Goal: Information Seeking & Learning: Learn about a topic

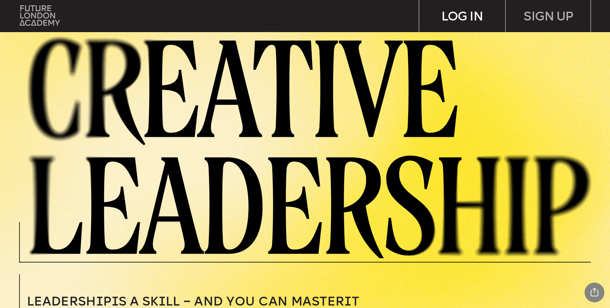
click at [462, 12] on div "LOG IN" at bounding box center [462, 15] width 86 height 31
click at [452, 21] on div "LOG IN" at bounding box center [462, 15] width 86 height 31
click at [485, 22] on div "LOG IN" at bounding box center [462, 15] width 86 height 31
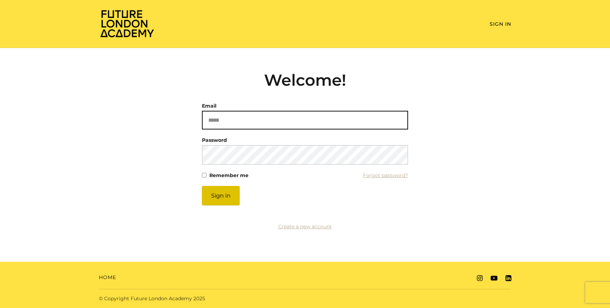
type input "**********"
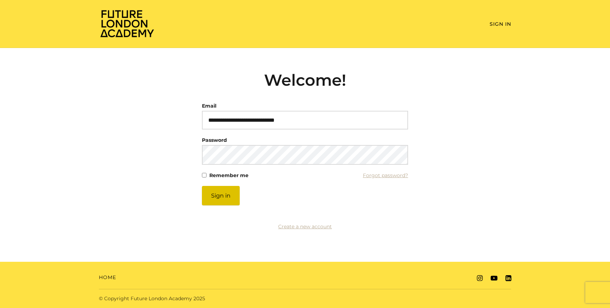
click at [220, 194] on button "Sign in" at bounding box center [221, 195] width 38 height 19
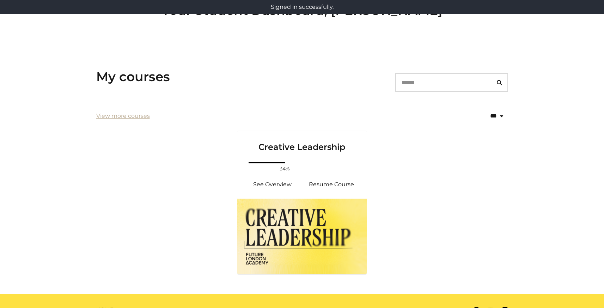
scroll to position [99, 0]
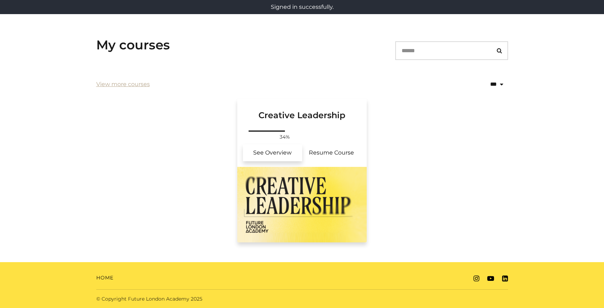
click at [290, 160] on link "See Overview" at bounding box center [272, 152] width 59 height 17
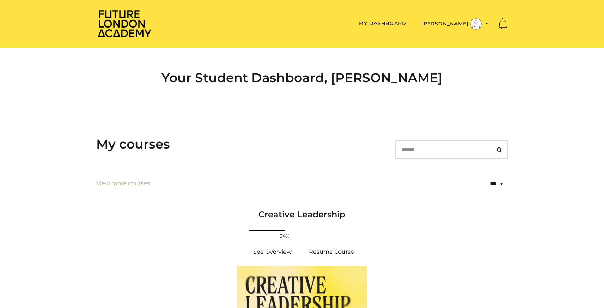
scroll to position [99, 0]
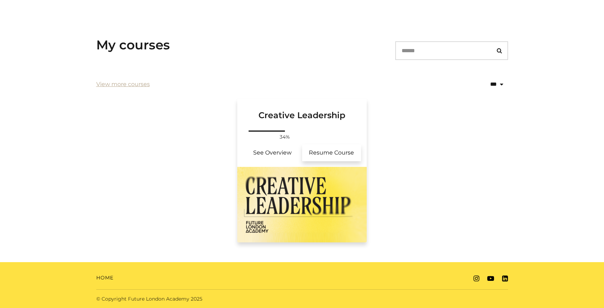
click at [320, 156] on link "Resume Course" at bounding box center [331, 152] width 59 height 17
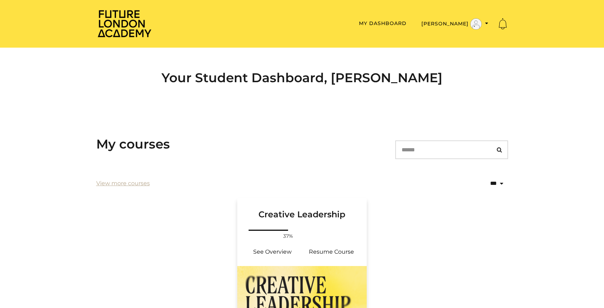
click at [292, 288] on img at bounding box center [302, 303] width 130 height 75
